Goal: Information Seeking & Learning: Learn about a topic

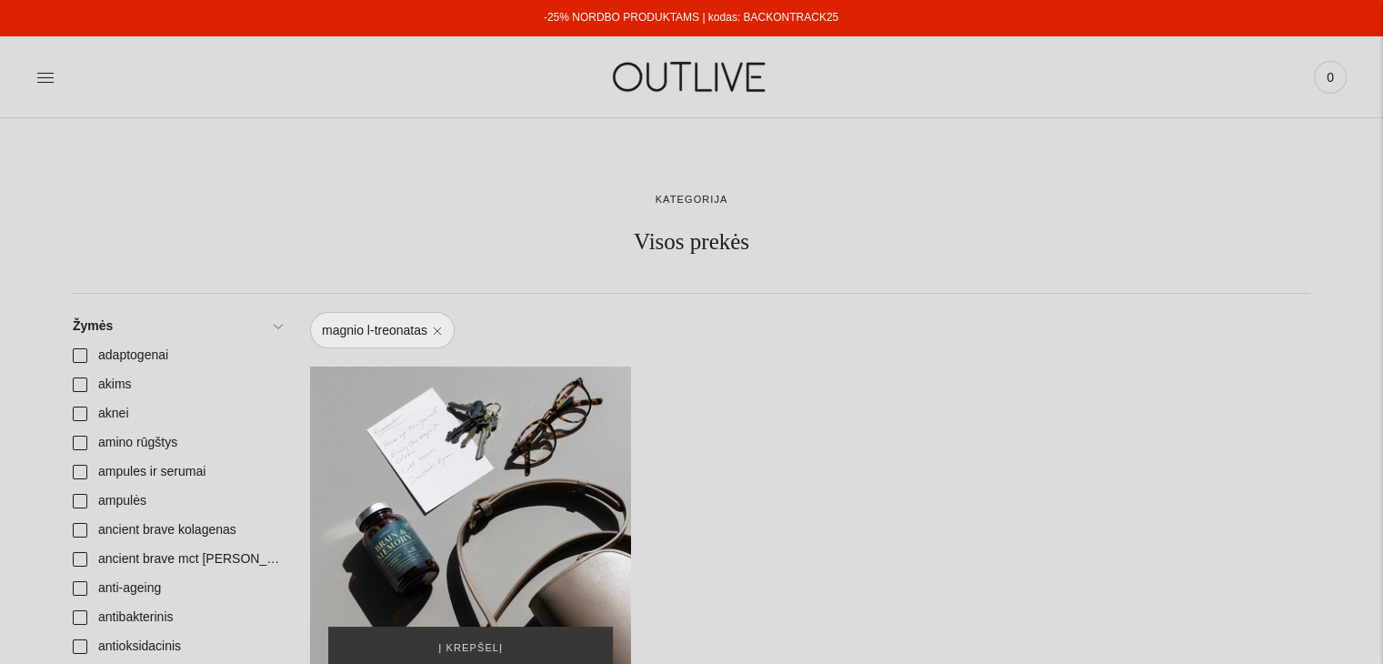
click at [437, 445] on div "NORDBO Brain & Memory Magnesium Magnis + Bakopa protinei veiklai 90 kaps\a" at bounding box center [470, 526] width 321 height 321
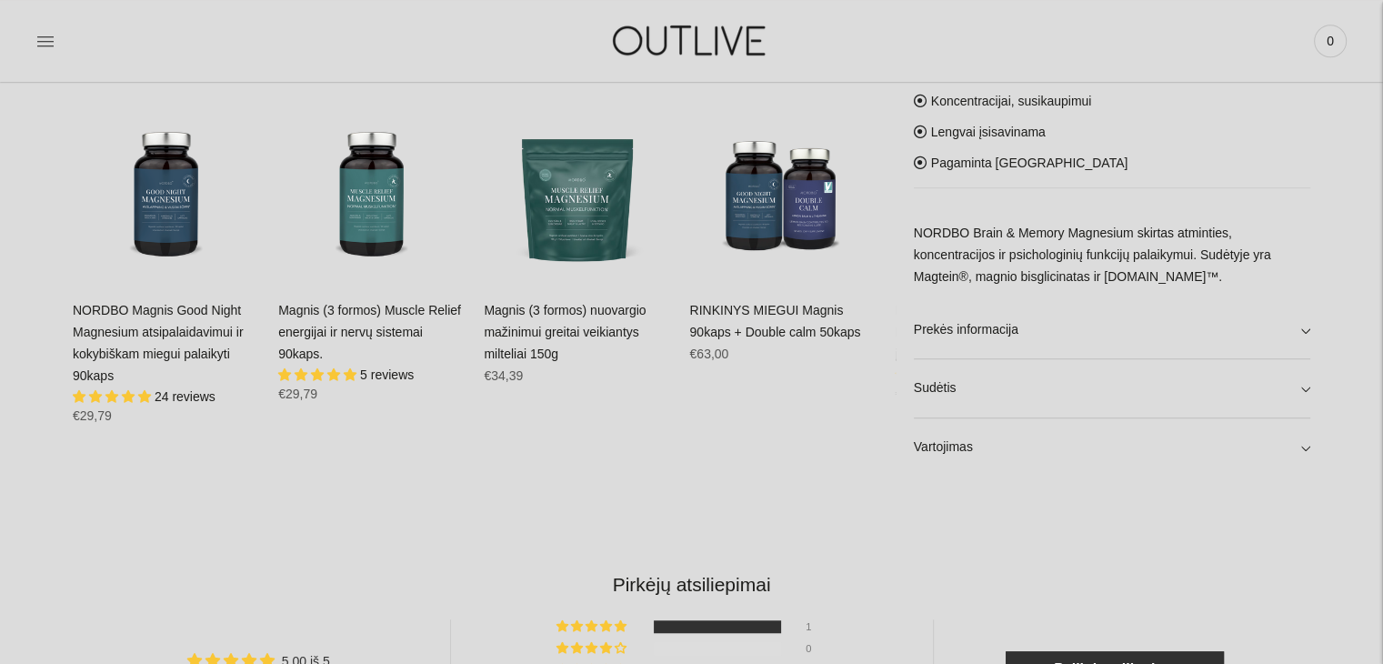
scroll to position [1193, 0]
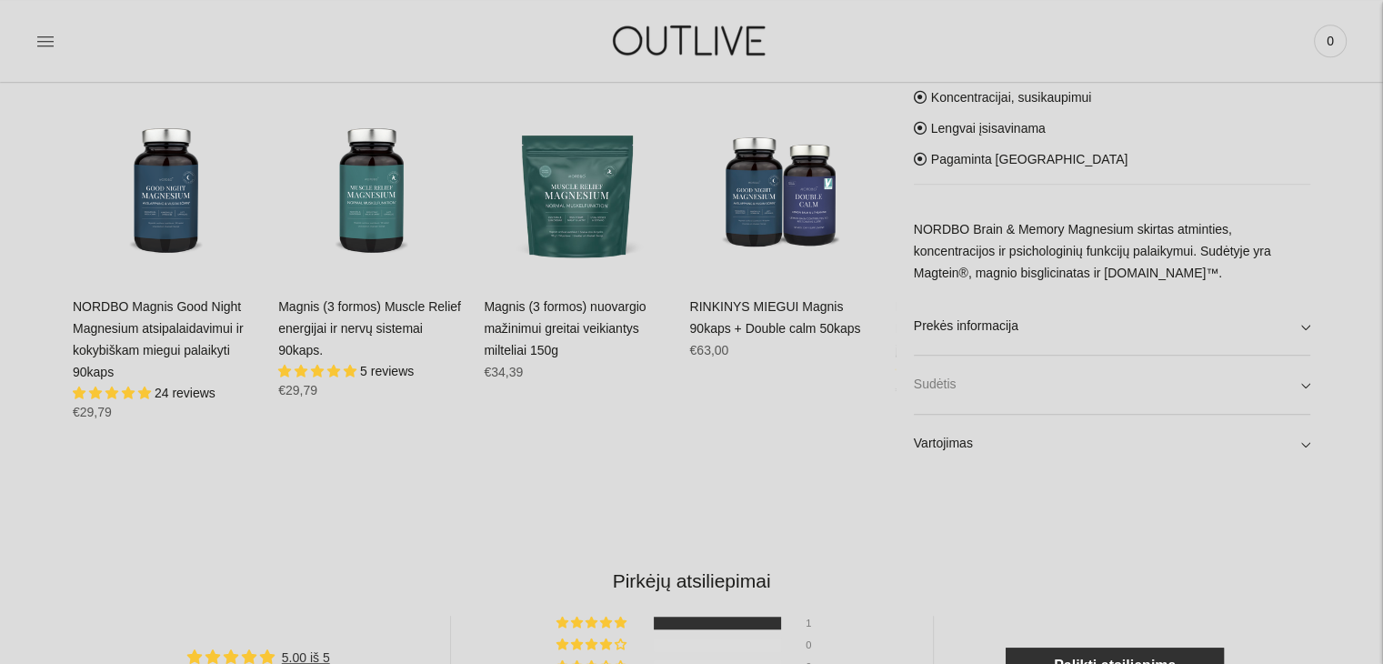
click at [1308, 390] on link "Sudėtis" at bounding box center [1112, 384] width 396 height 58
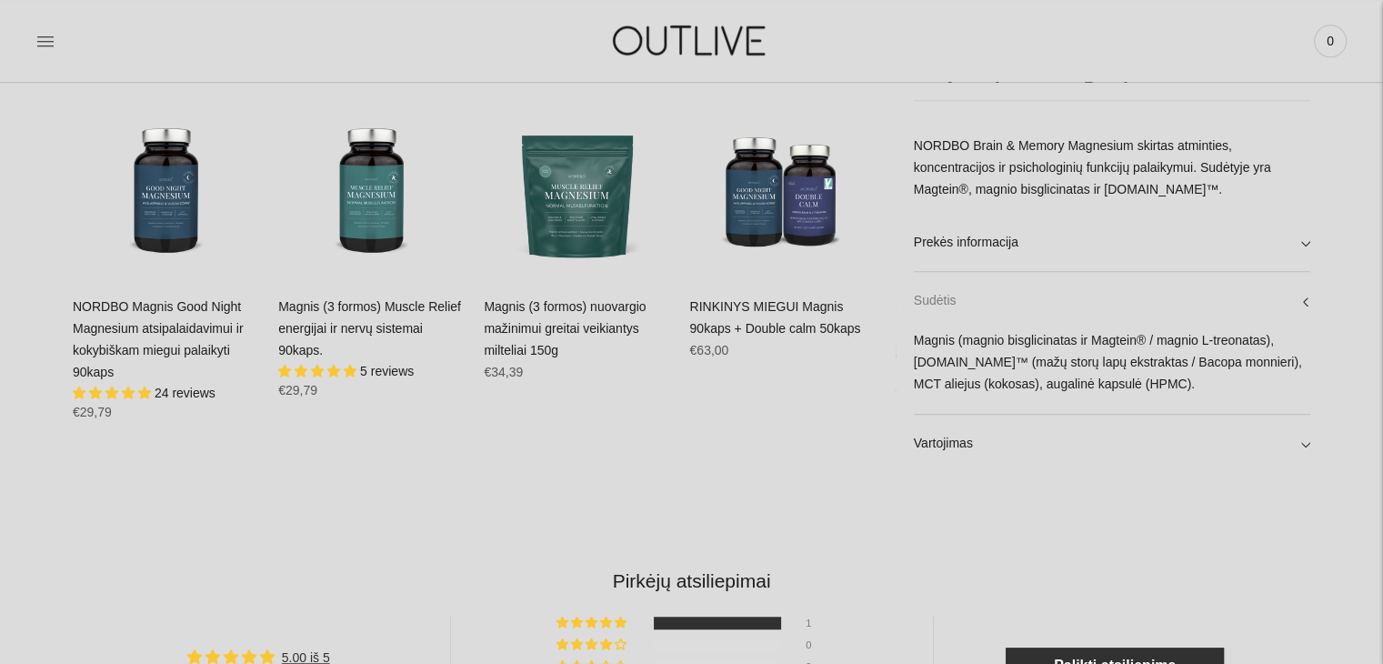
click at [1304, 295] on link "Sudėtis" at bounding box center [1112, 301] width 396 height 58
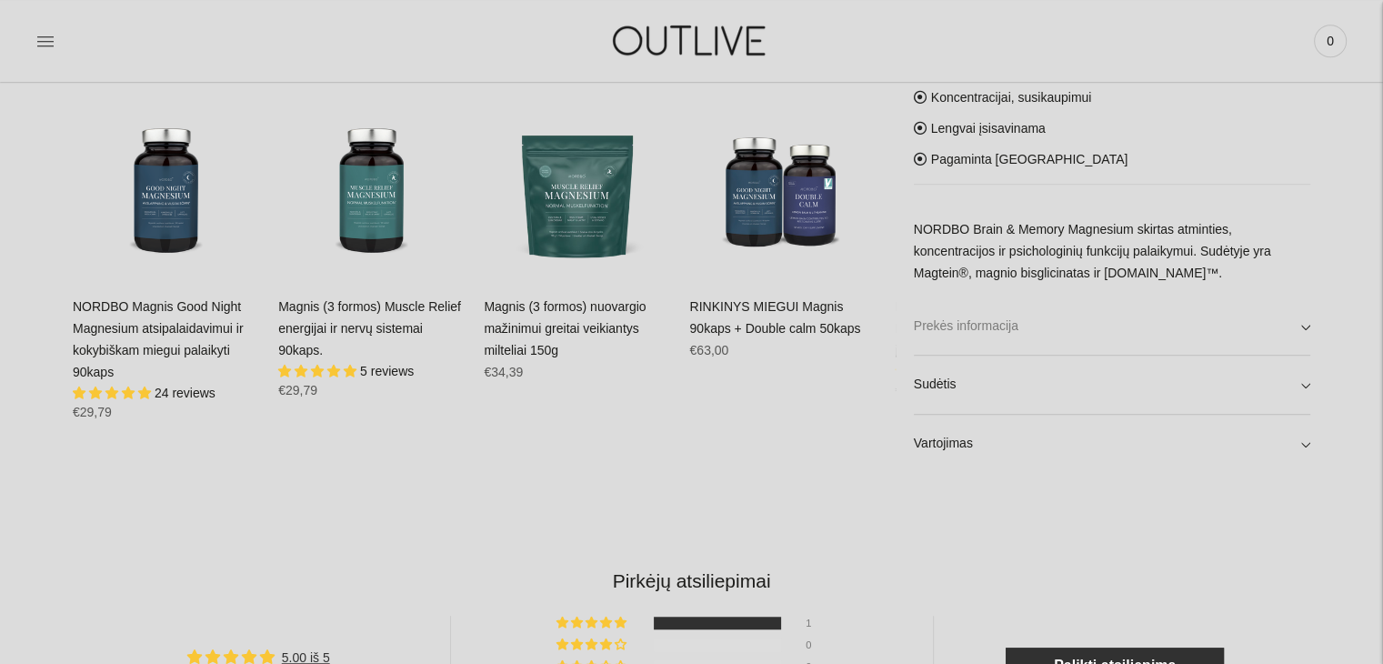
click at [1306, 332] on link "Prekės informacija" at bounding box center [1112, 325] width 396 height 58
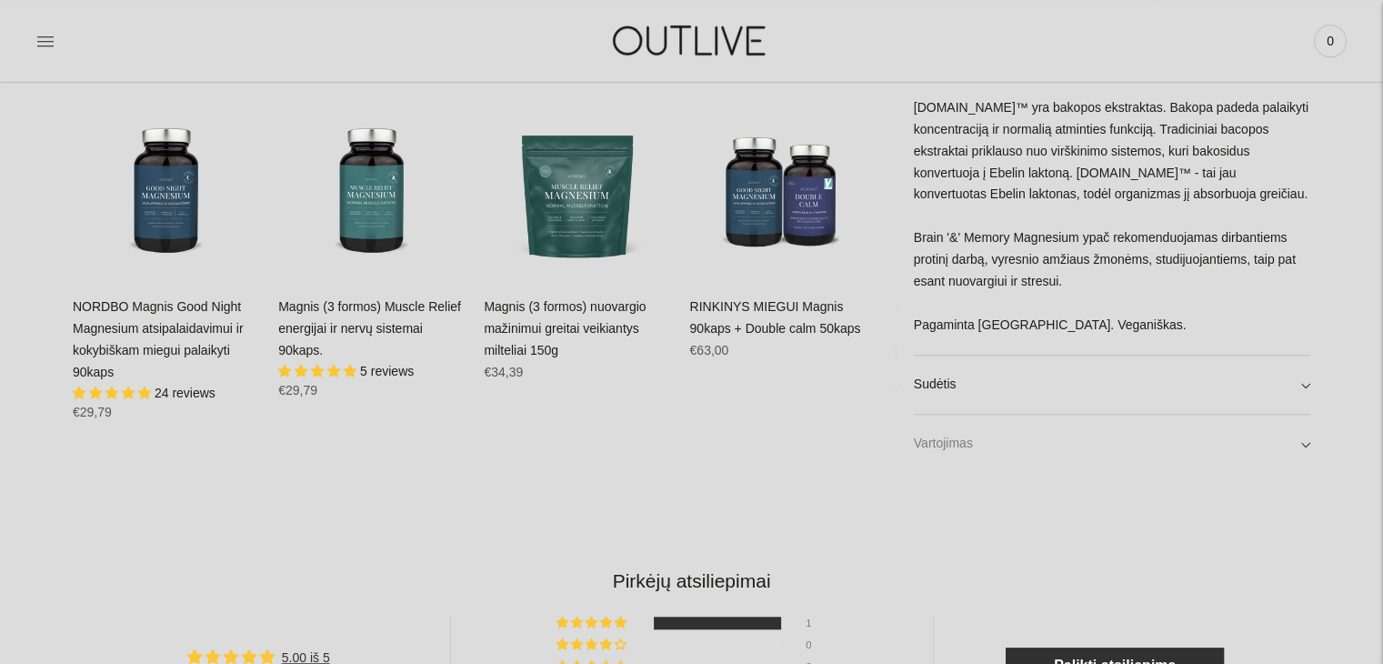
click at [1309, 445] on link "Vartojimas" at bounding box center [1112, 444] width 396 height 58
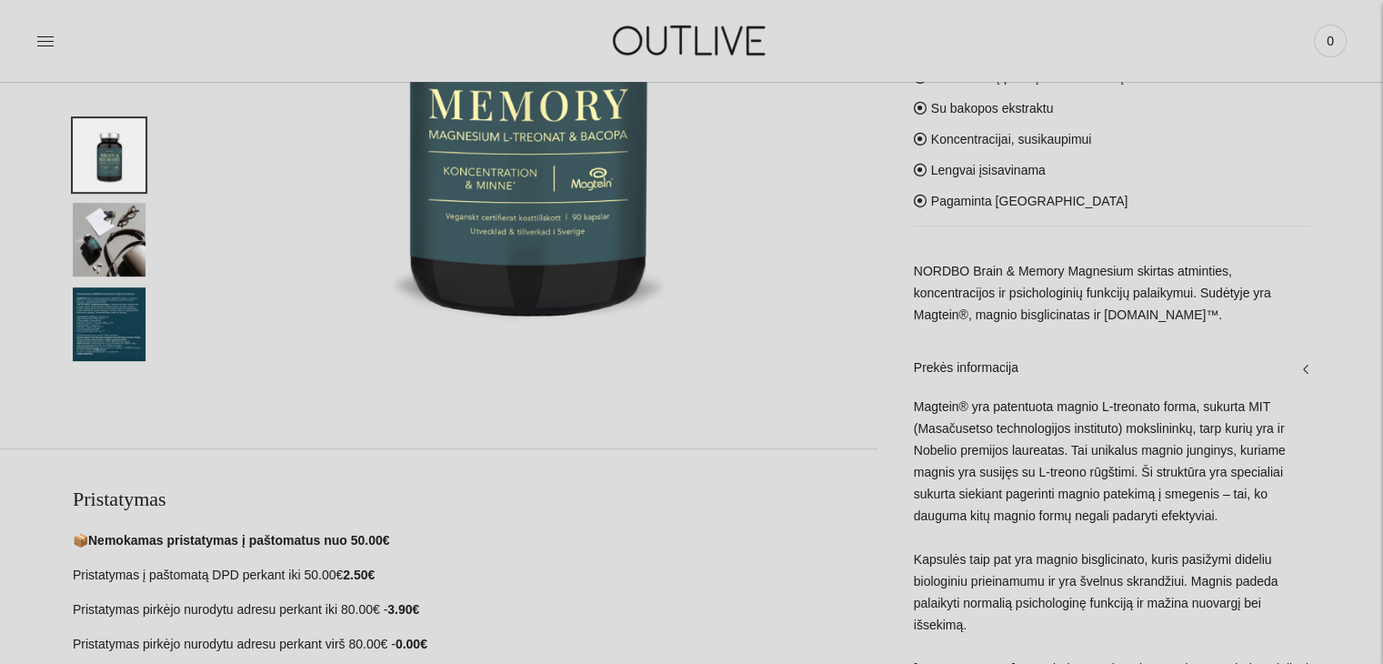
scroll to position [265, 0]
